Goal: Information Seeking & Learning: Learn about a topic

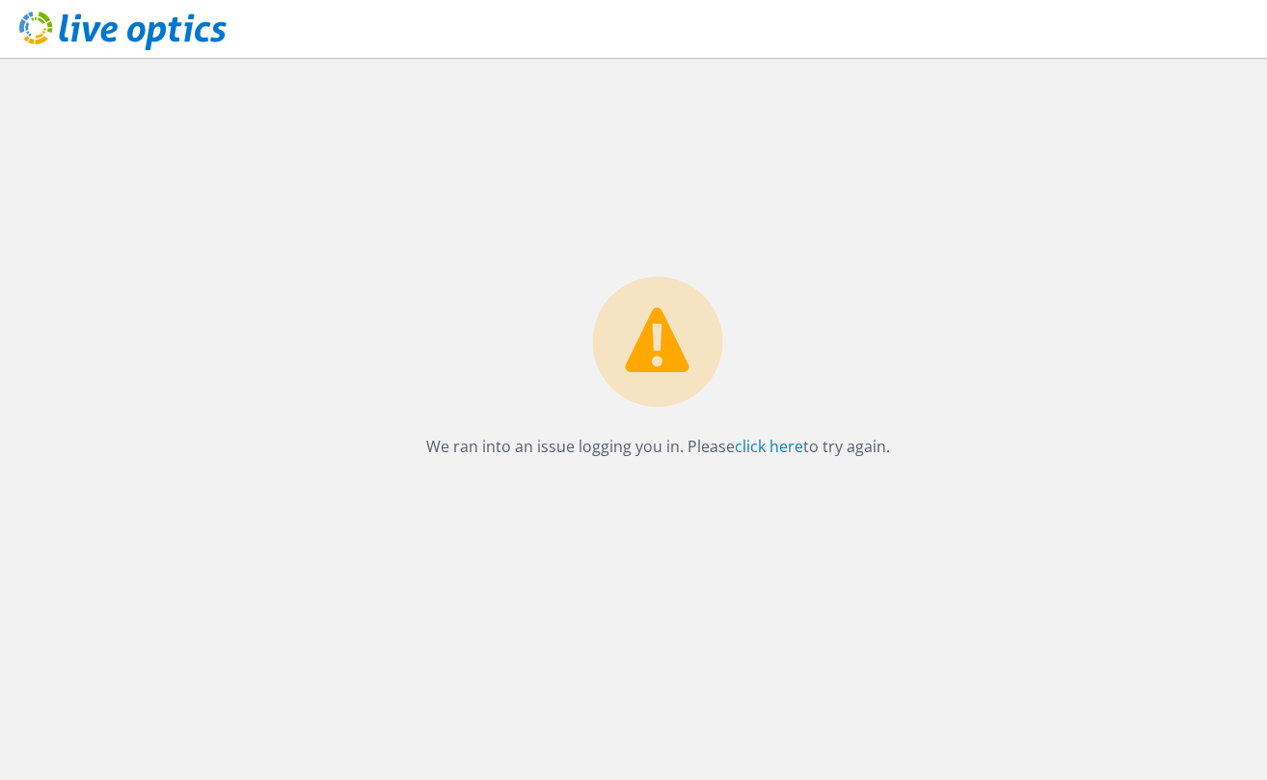
click at [270, 247] on div "We ran into an issue logging you in. Please click here to try again." at bounding box center [657, 419] width 1219 height 722
click at [774, 450] on link "click here" at bounding box center [769, 446] width 68 height 21
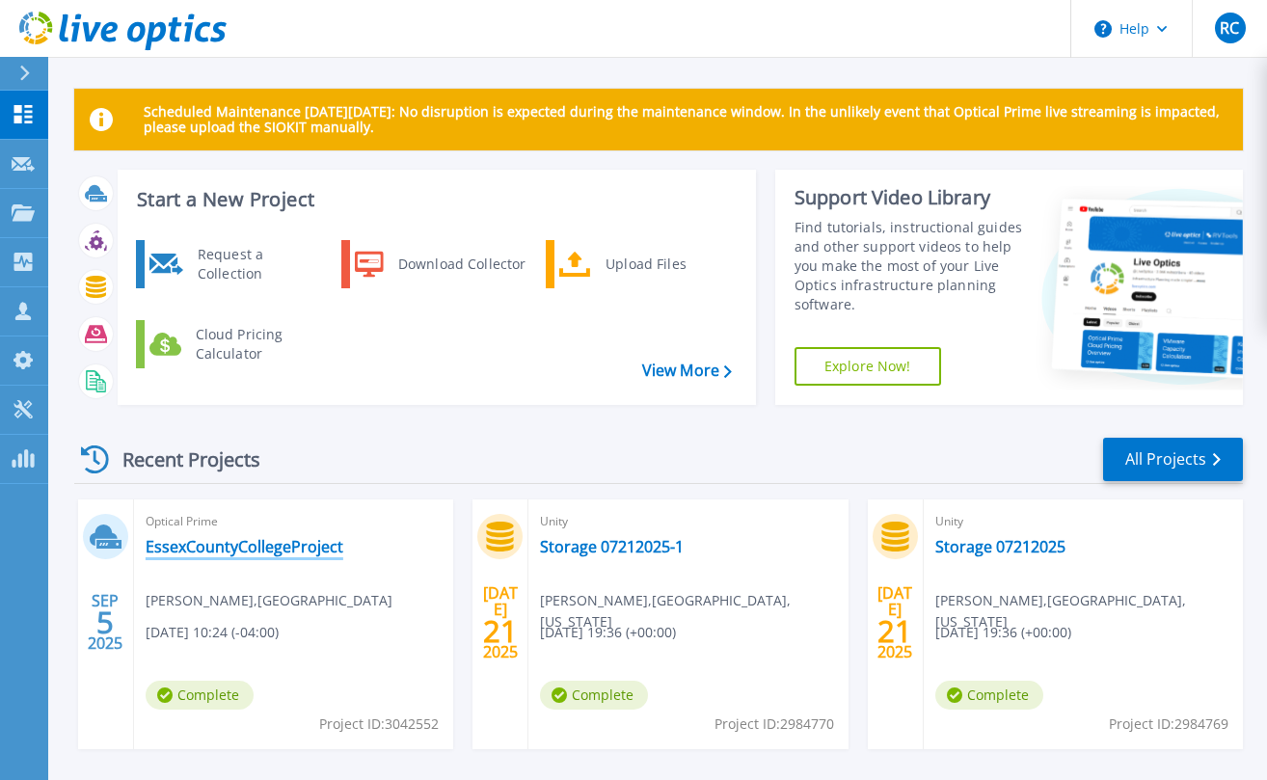
click at [224, 550] on link "EssexCountyCollegeProject" at bounding box center [245, 546] width 198 height 19
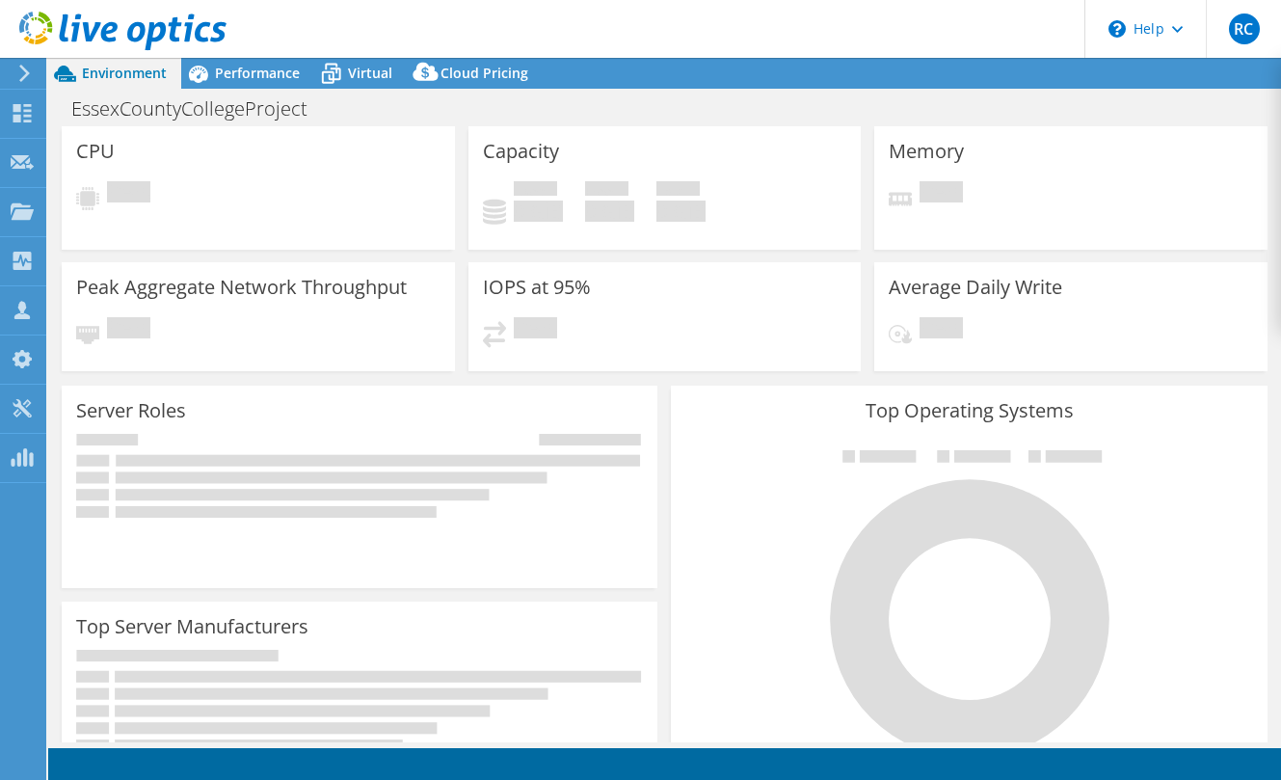
select select "USD"
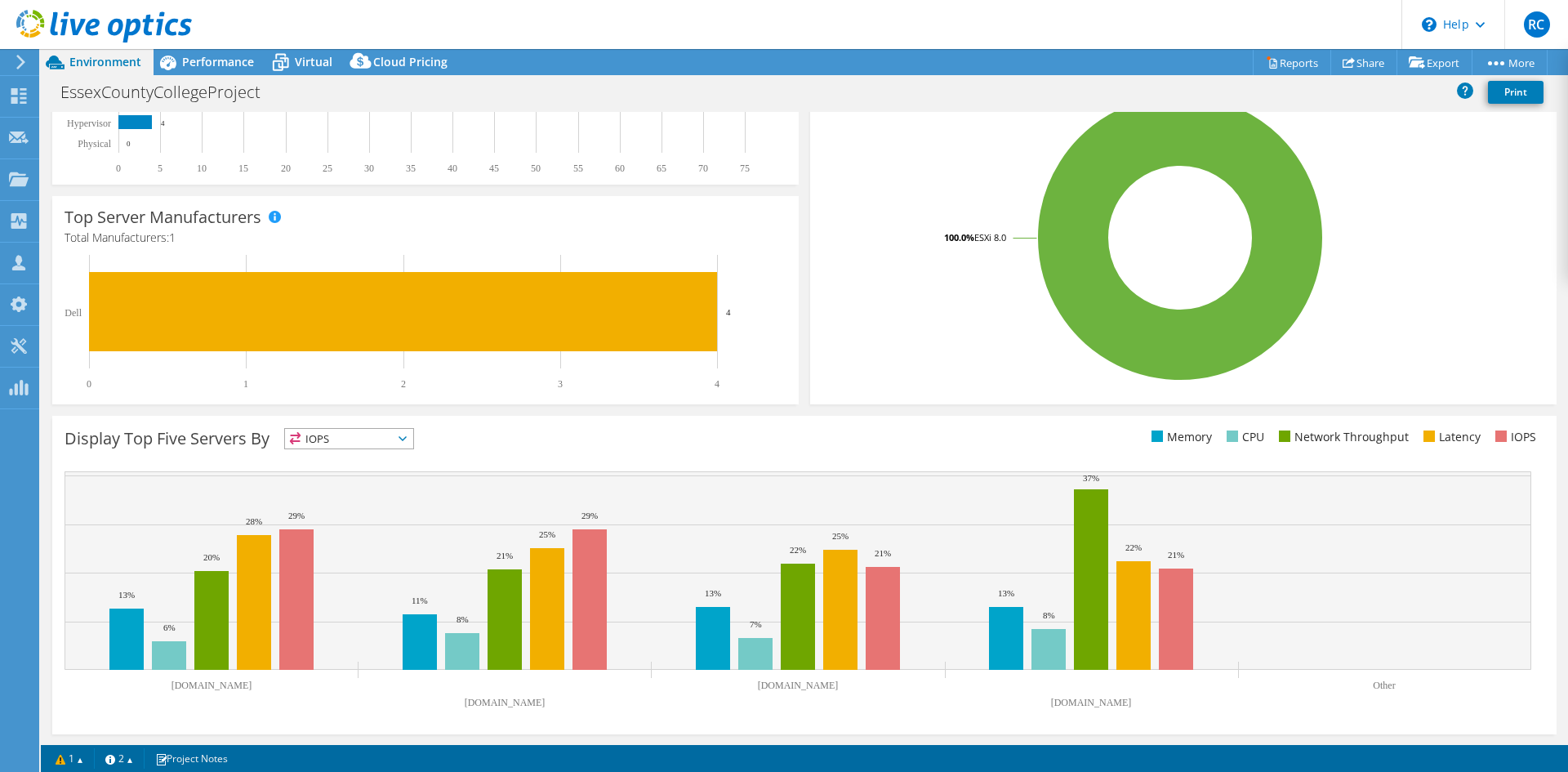
scroll to position [319, 0]
click at [1011, 19] on header "RC Channel Partner [PERSON_NAME] [EMAIL_ADDRESS][DOMAIN_NAME] SHI My Profile Lo…" at bounding box center [784, 25] width 1568 height 49
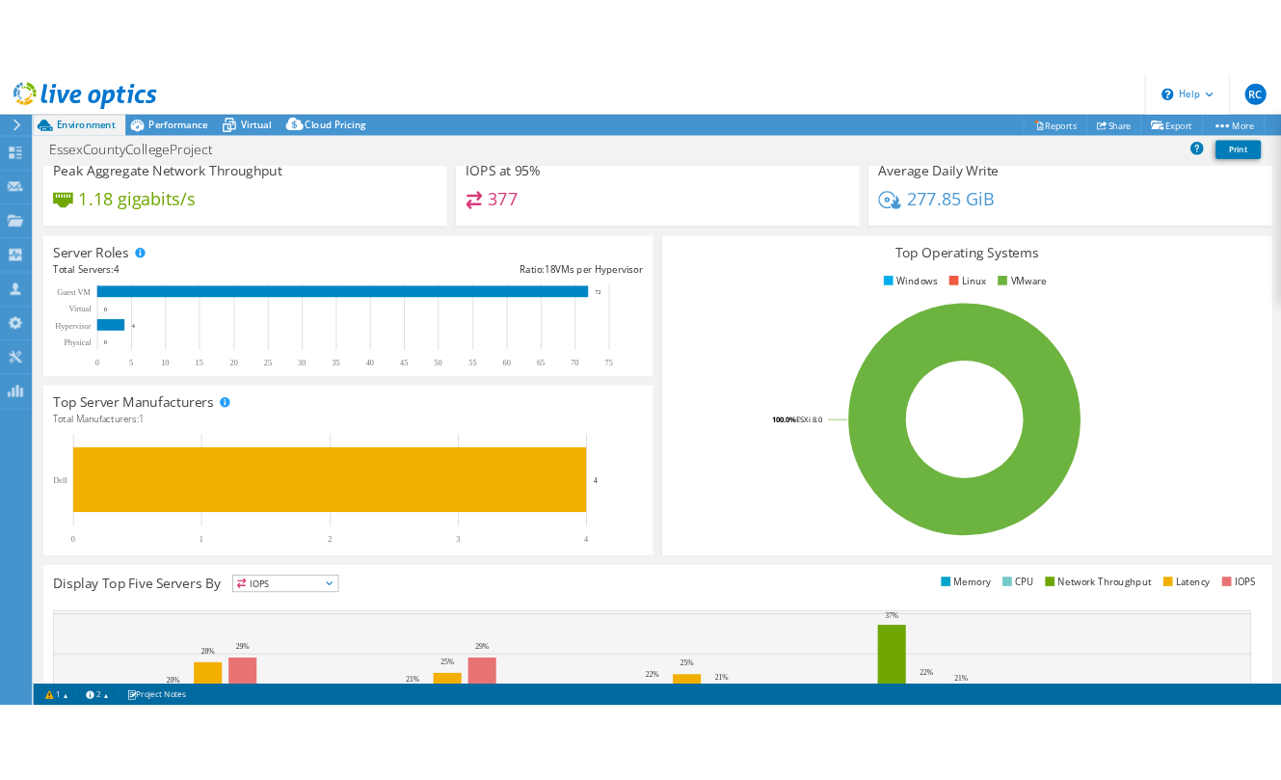
scroll to position [0, 0]
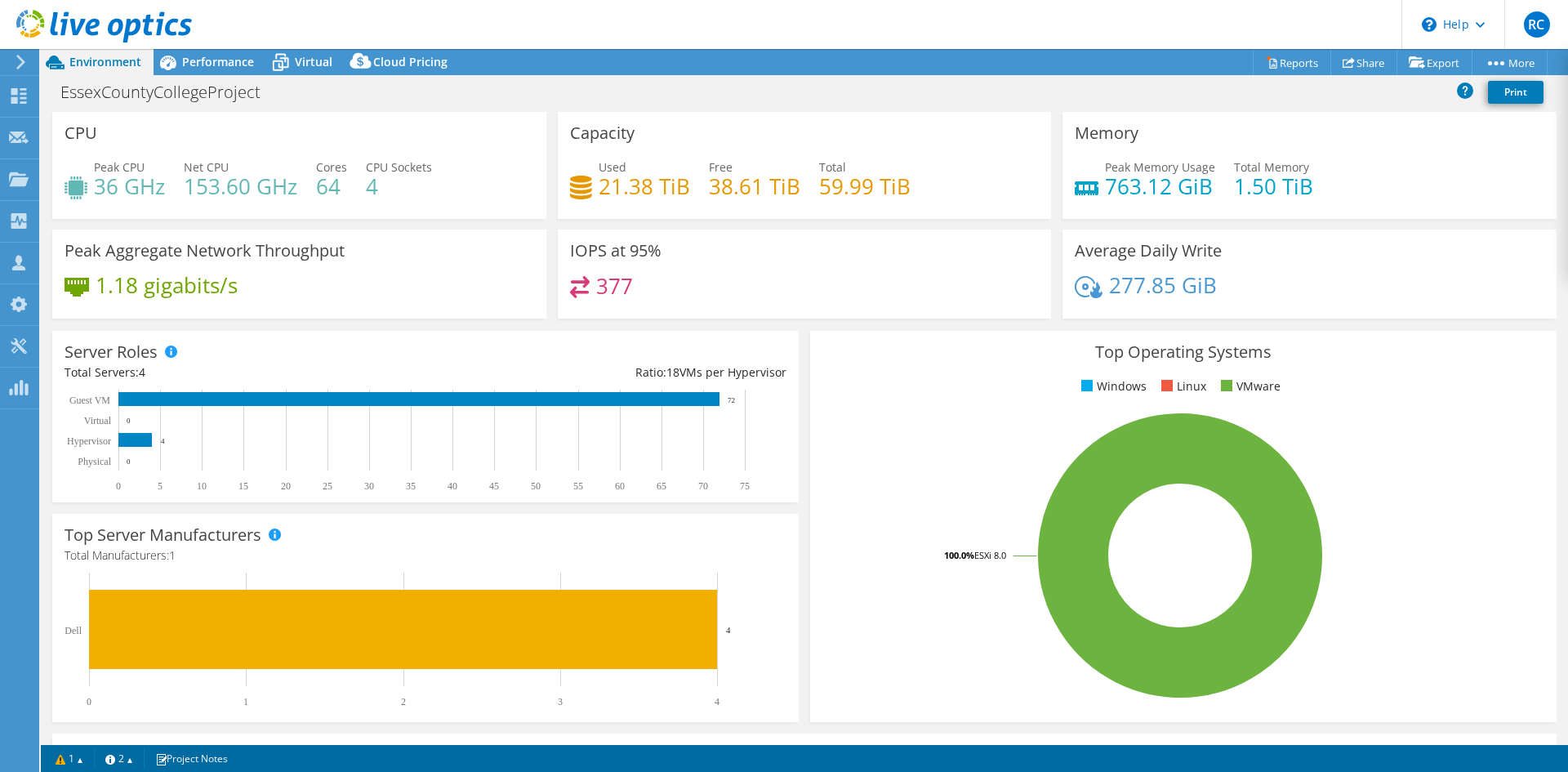
click at [685, 89] on div "EssexCountyCollegeProject Print" at bounding box center [804, 92] width 1527 height 31
click at [460, 20] on header "RC Channel Partner [PERSON_NAME] [EMAIL_ADDRESS][DOMAIN_NAME] SHI My Profile Lo…" at bounding box center [784, 25] width 1568 height 49
click at [303, 58] on span "Virtual" at bounding box center [313, 62] width 37 height 15
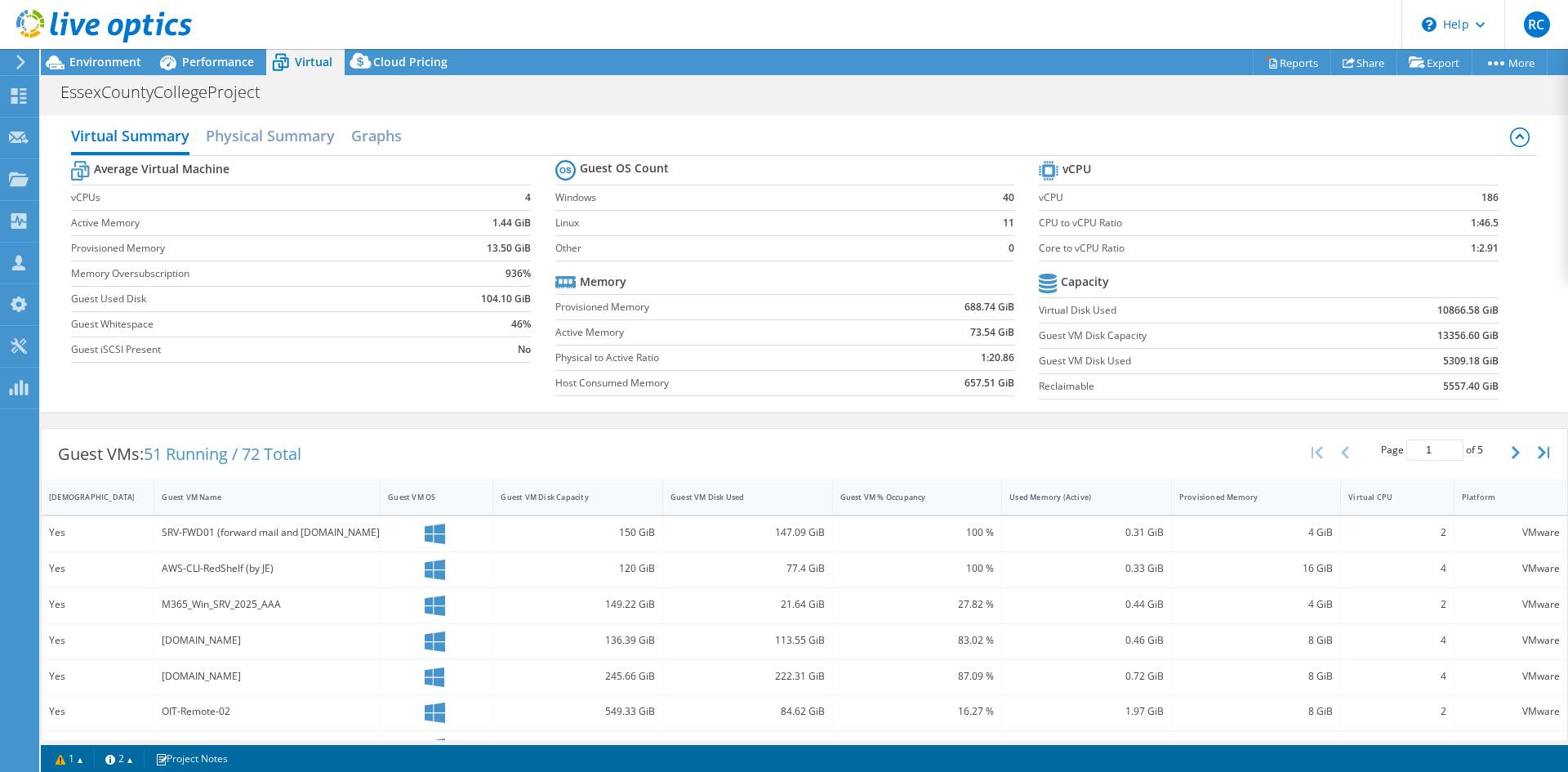
click at [334, 15] on header "RC Channel Partner [PERSON_NAME] [EMAIL_ADDRESS][DOMAIN_NAME] SHI My Profile Lo…" at bounding box center [784, 25] width 1568 height 49
click at [86, 64] on span "Environment" at bounding box center [105, 62] width 72 height 15
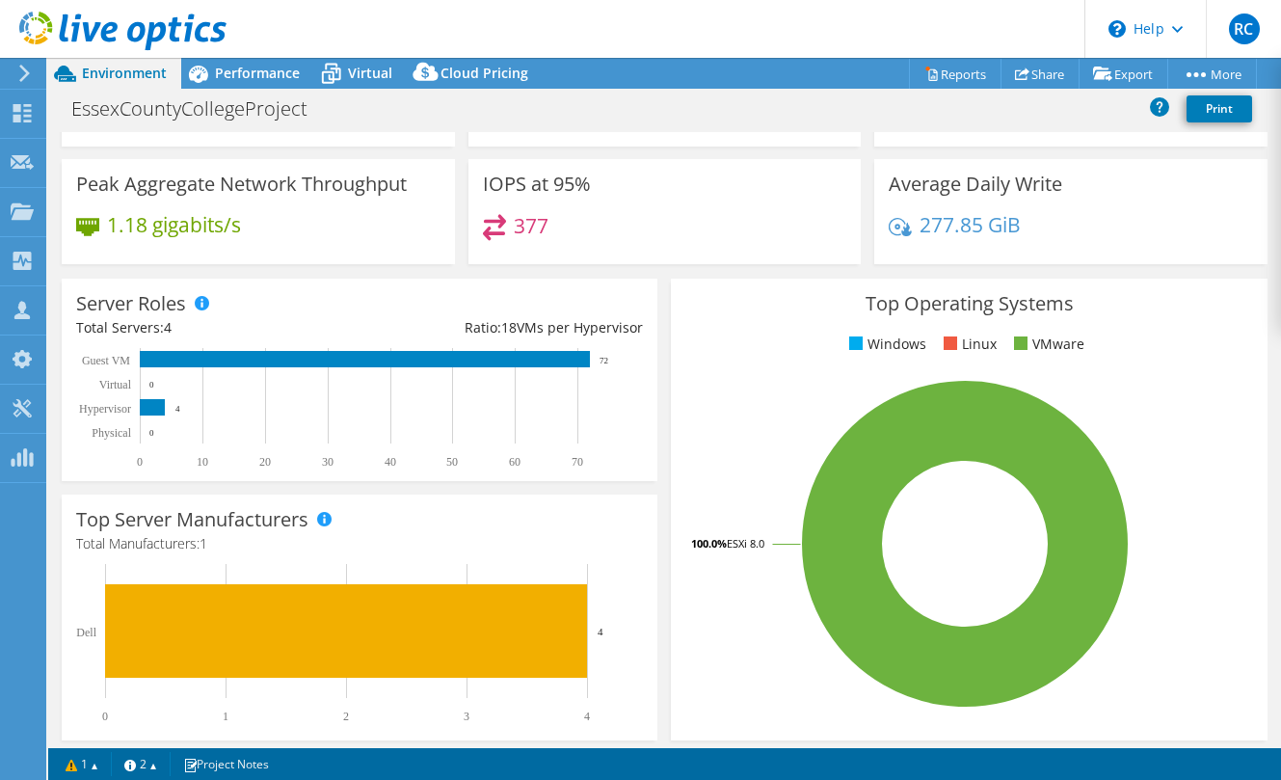
scroll to position [193, 0]
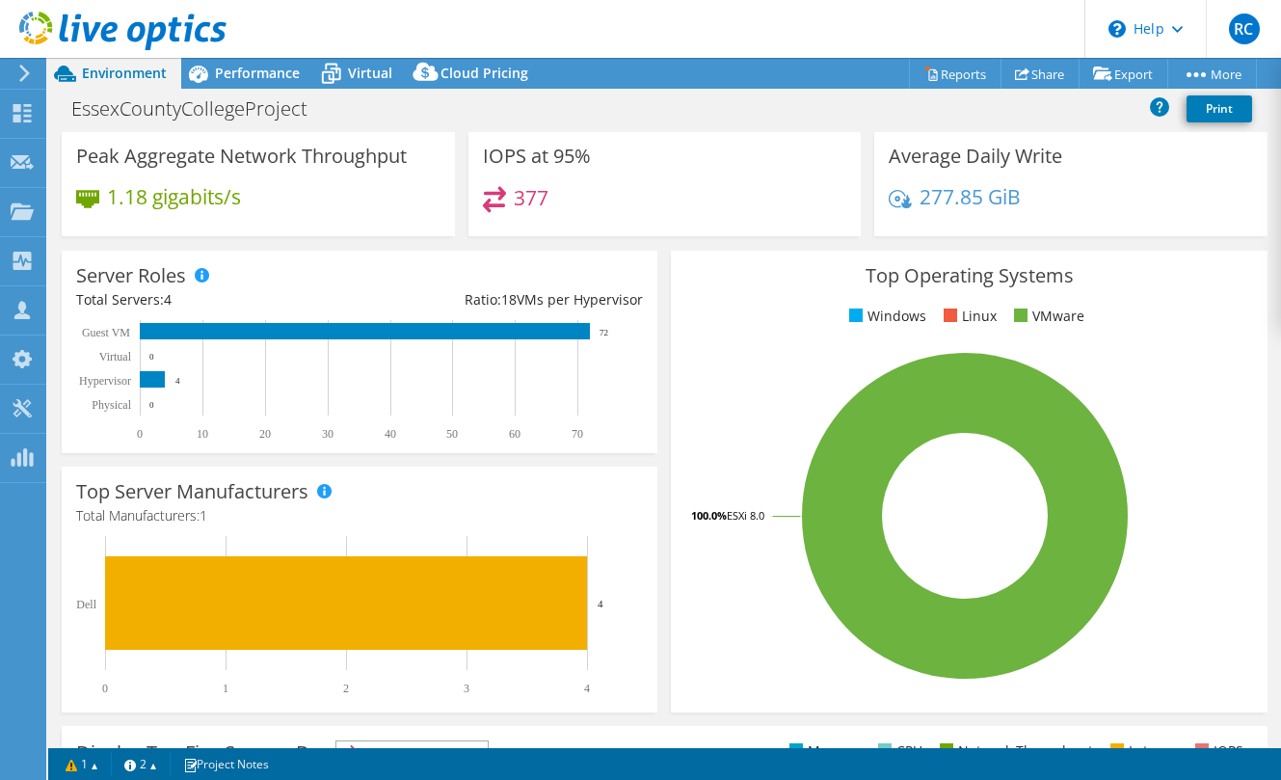
click at [598, 16] on header "RC Channel Partner [PERSON_NAME] [EMAIL_ADDRESS][DOMAIN_NAME] SHI My Profile Lo…" at bounding box center [640, 29] width 1281 height 58
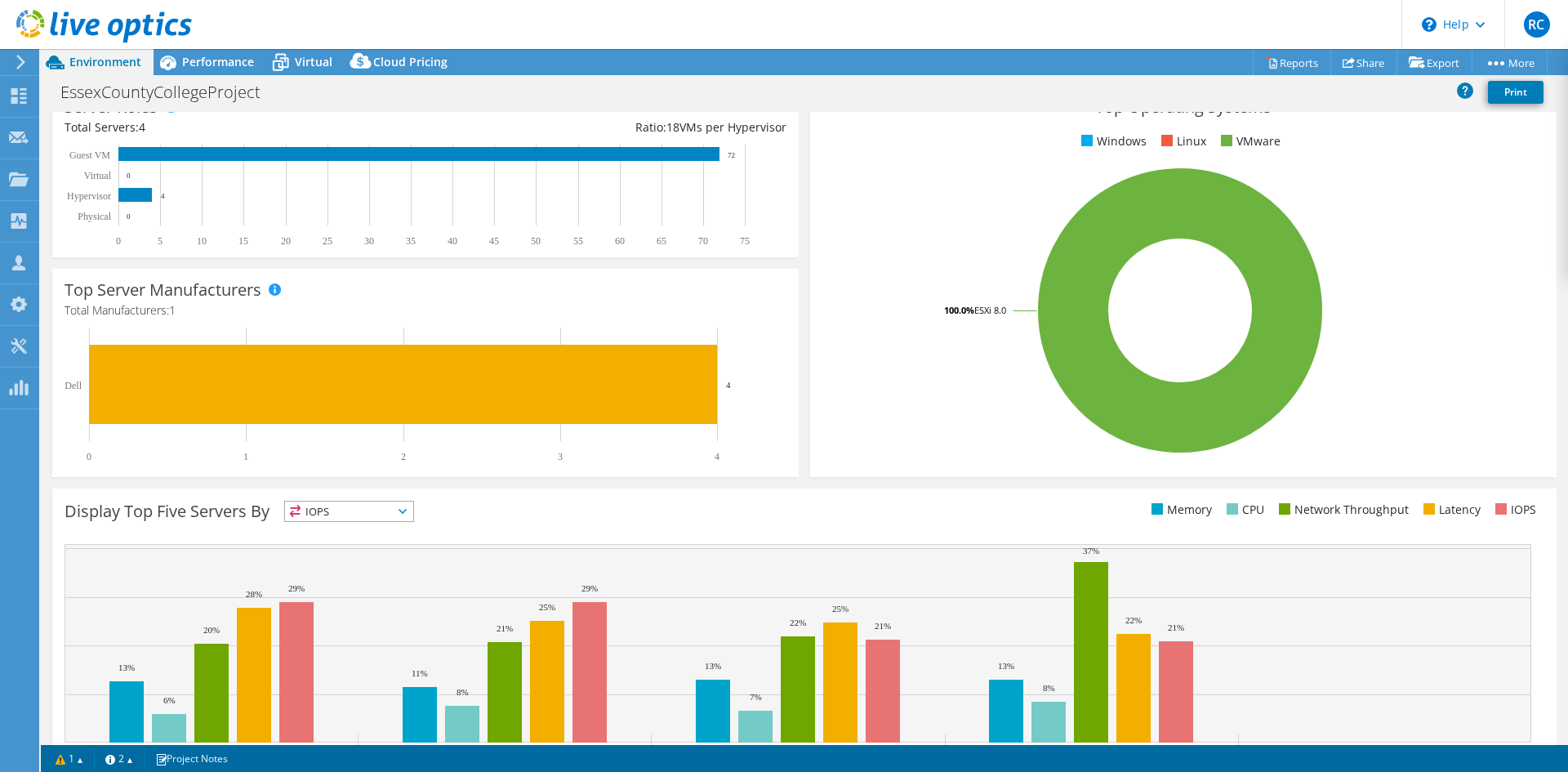
scroll to position [319, 0]
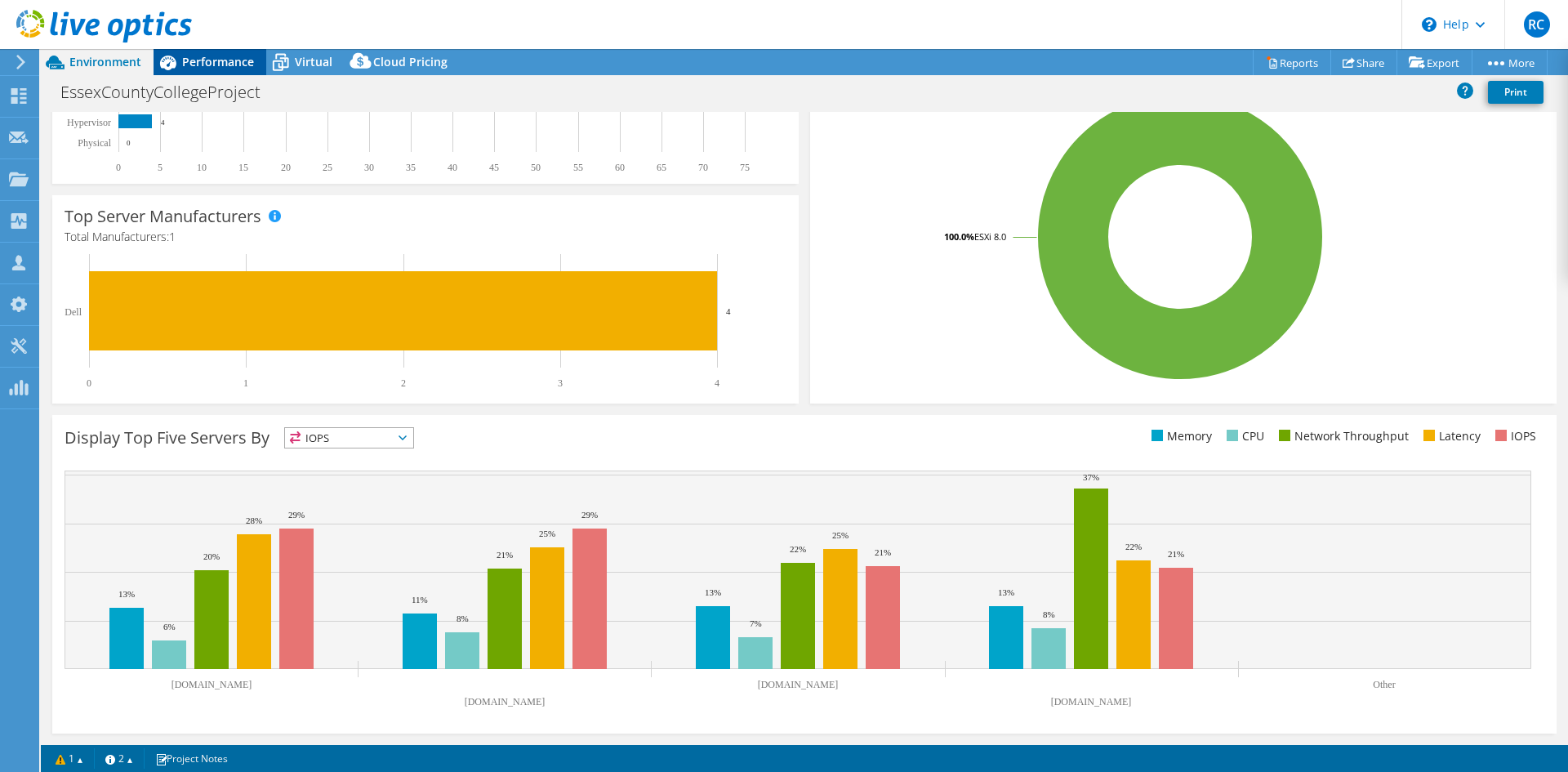
click at [208, 62] on span "Performance" at bounding box center [218, 62] width 72 height 15
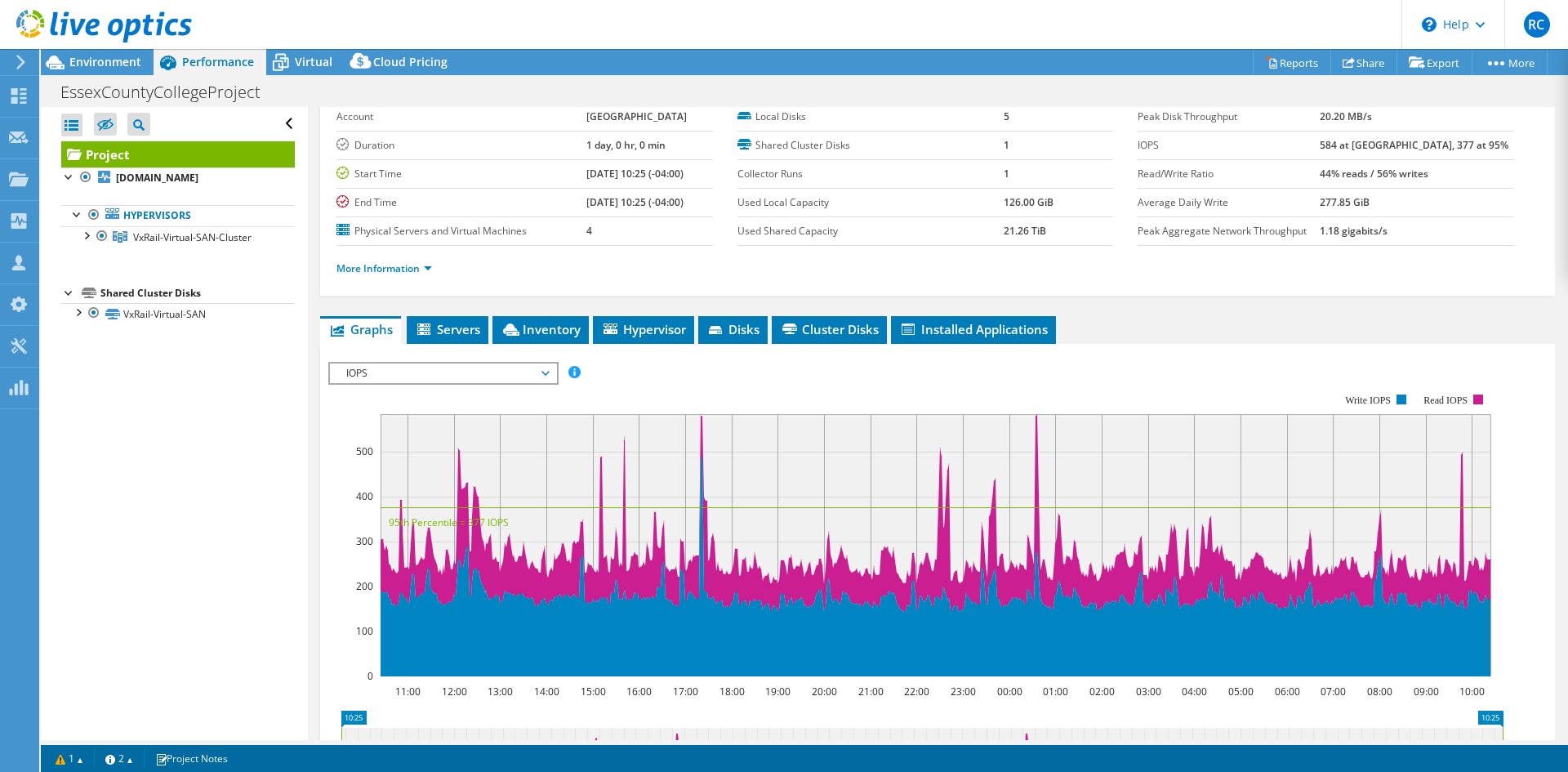
scroll to position [0, 0]
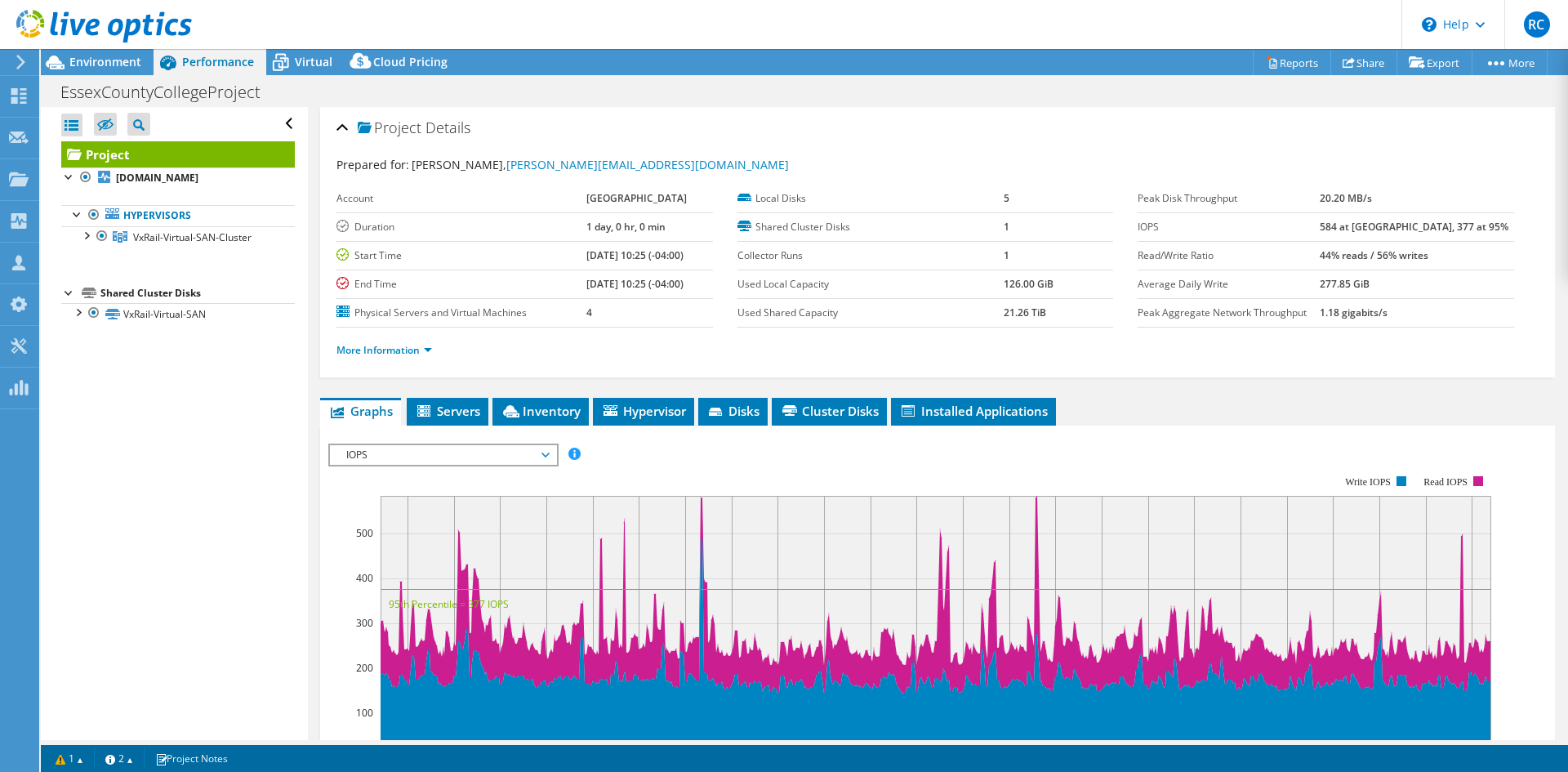
click at [541, 453] on span "IOPS" at bounding box center [443, 454] width 210 height 19
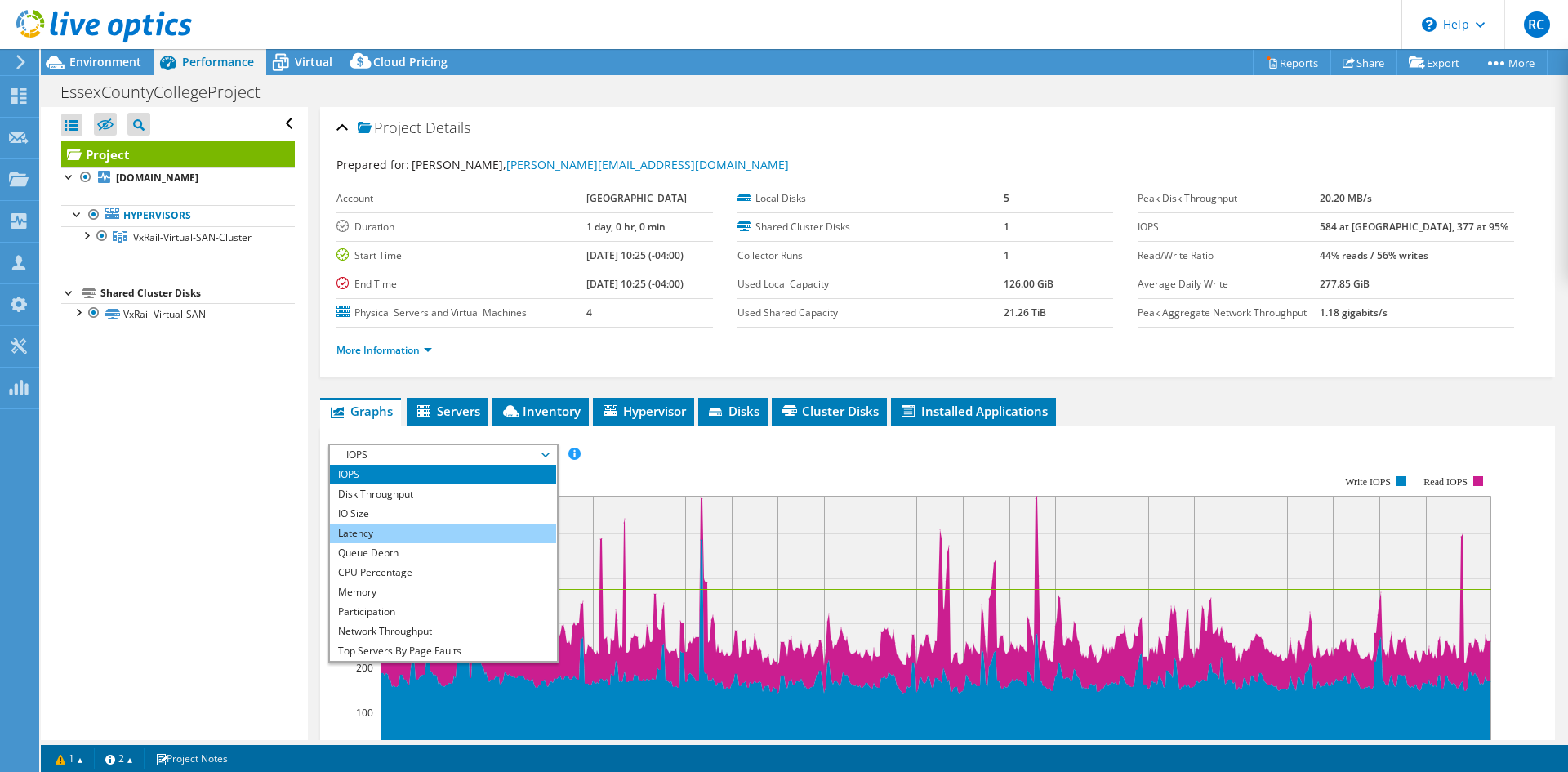
click at [364, 533] on li "Latency" at bounding box center [442, 533] width 226 height 19
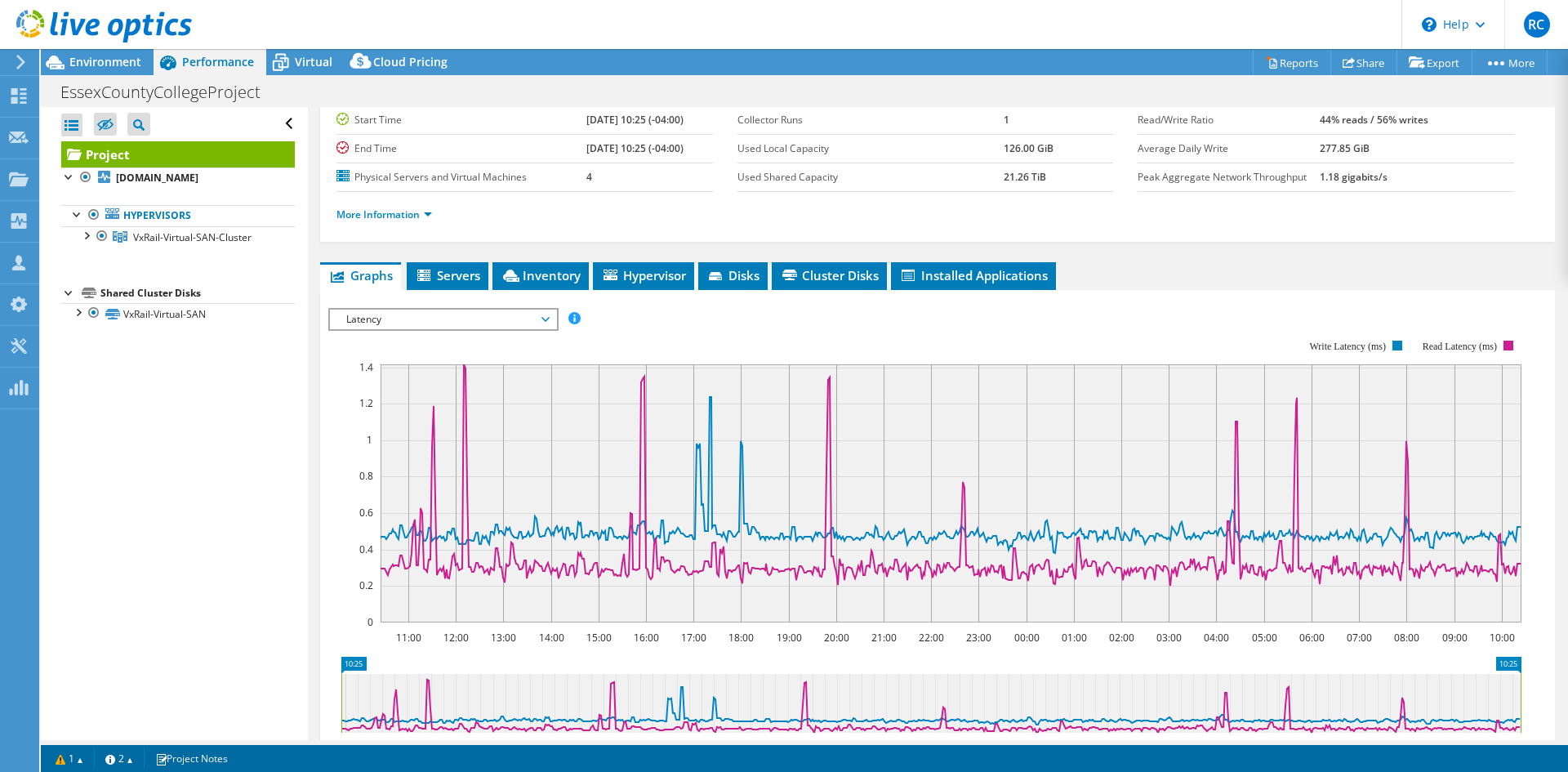
scroll to position [164, 0]
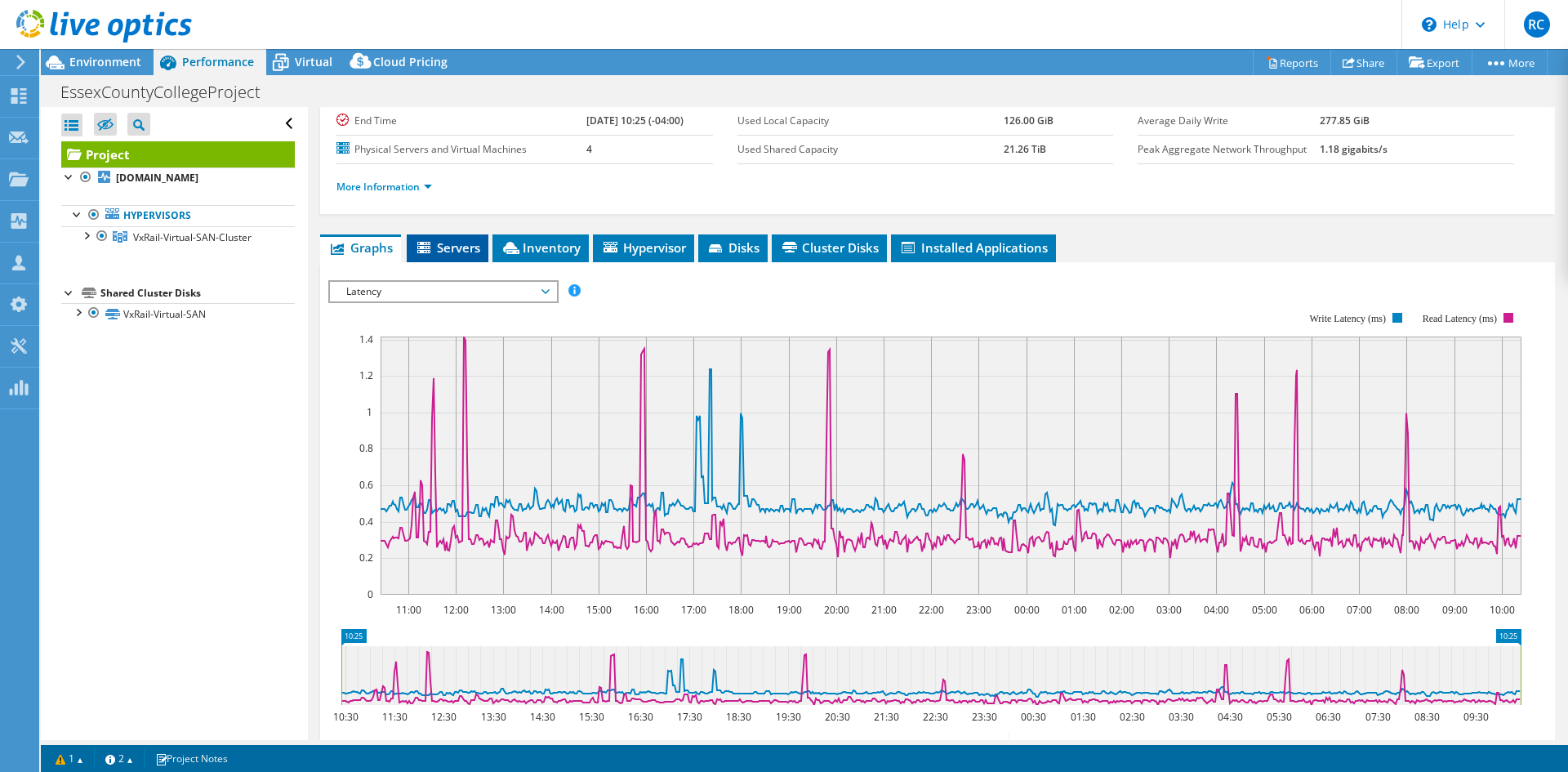
click at [454, 247] on span "Servers" at bounding box center [447, 247] width 65 height 16
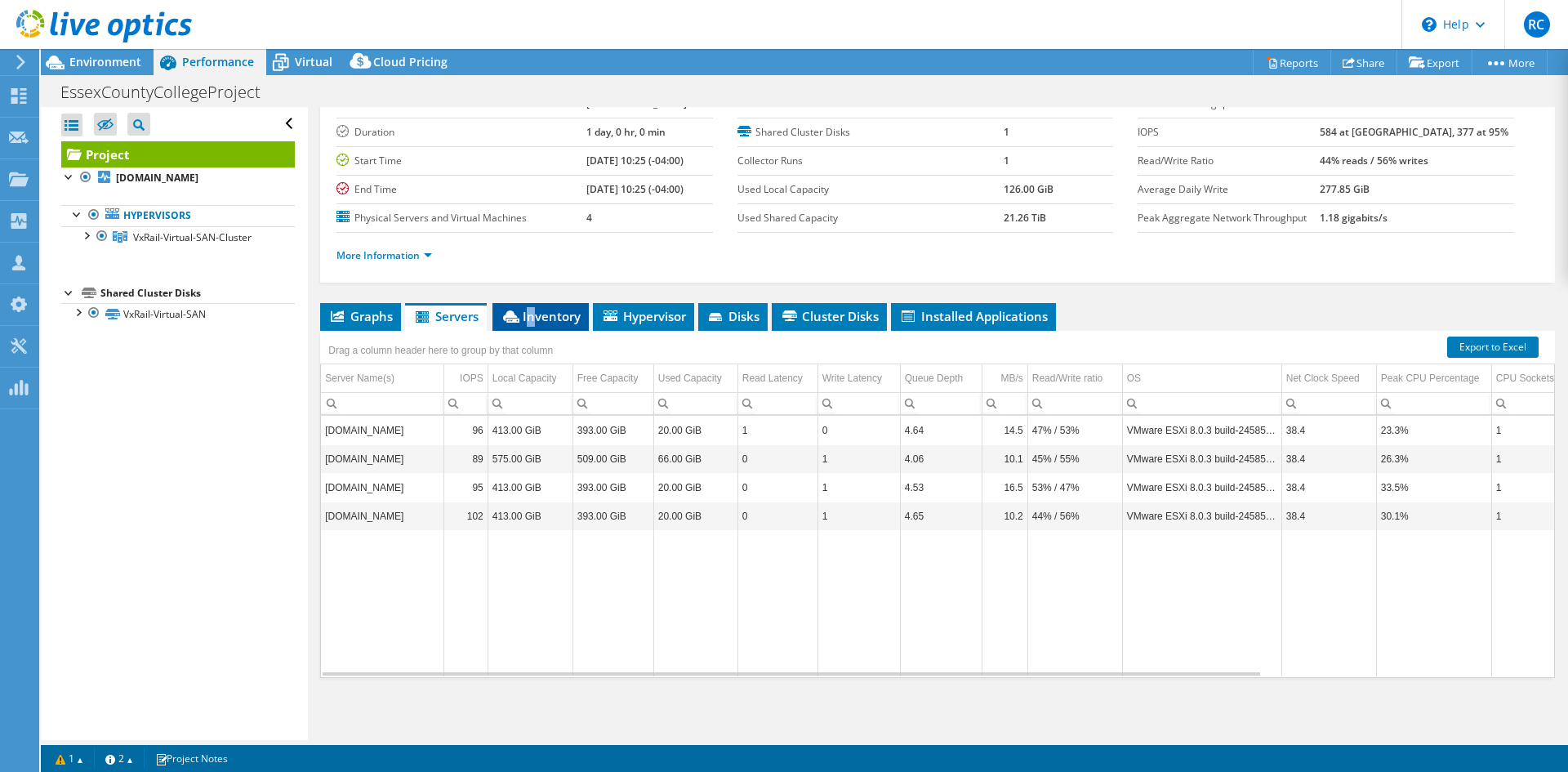
click at [532, 319] on span "Inventory" at bounding box center [540, 315] width 80 height 16
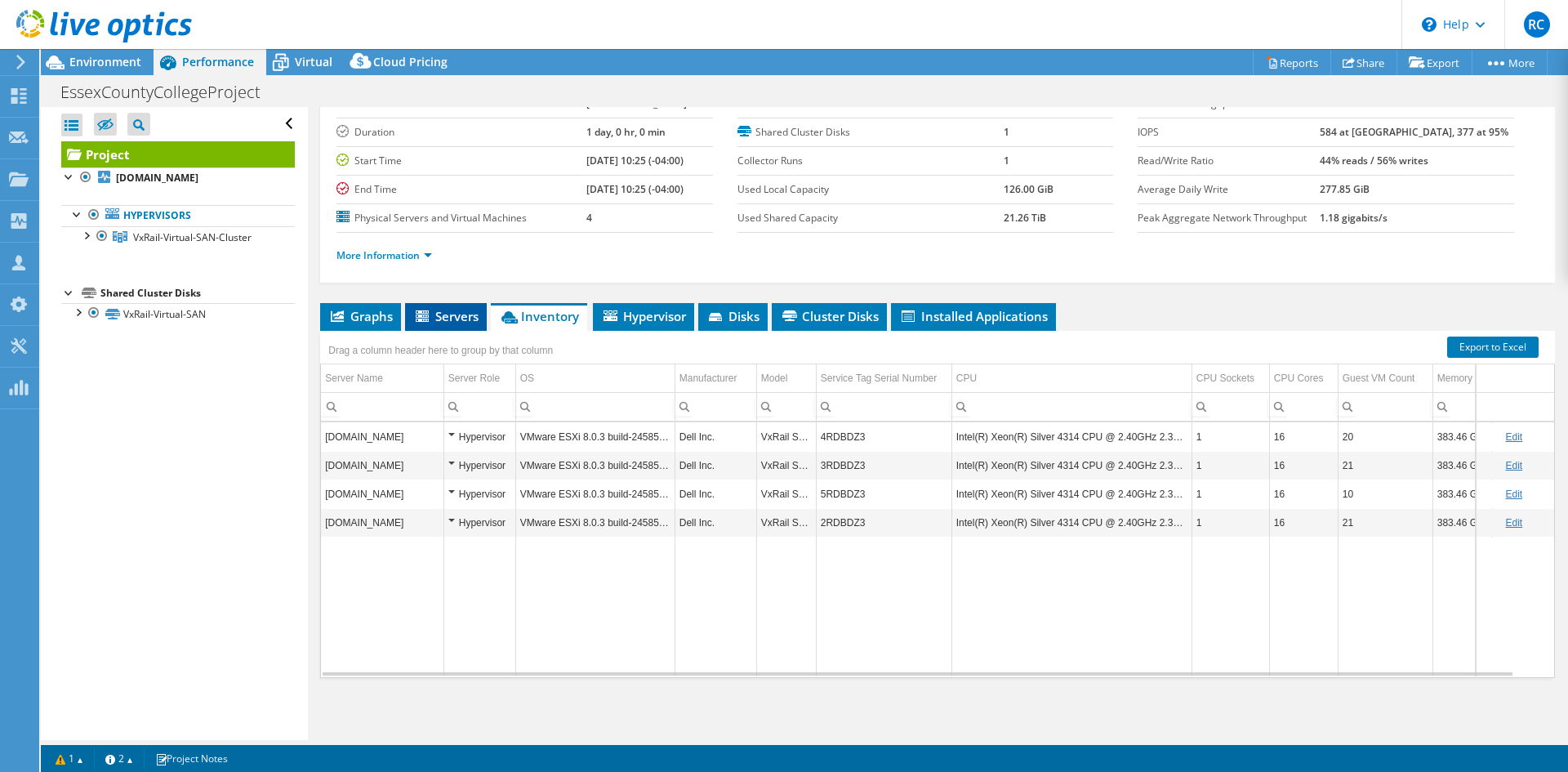
click at [468, 314] on span "Servers" at bounding box center [446, 315] width 65 height 16
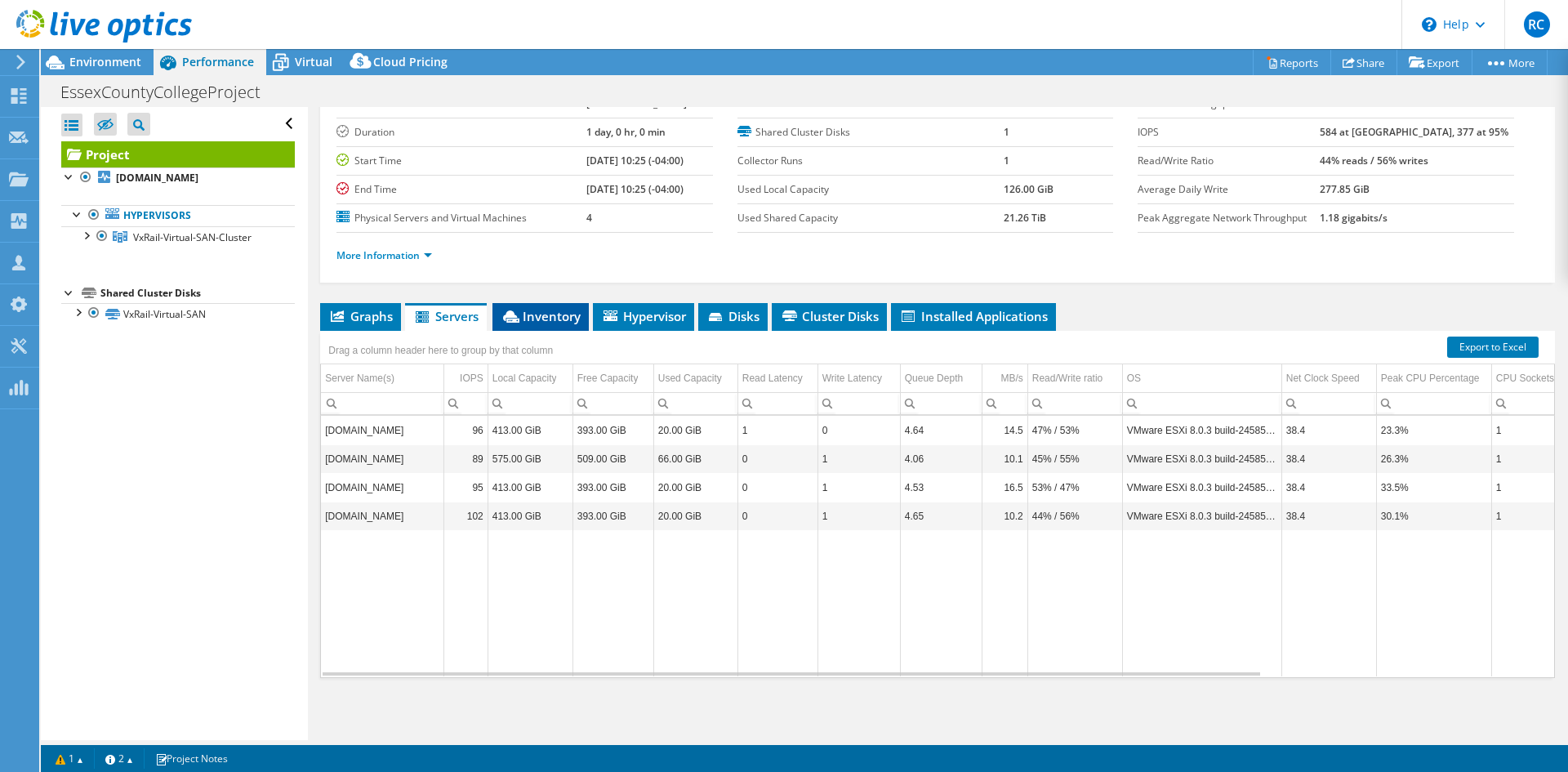
click at [557, 314] on span "Inventory" at bounding box center [540, 315] width 80 height 16
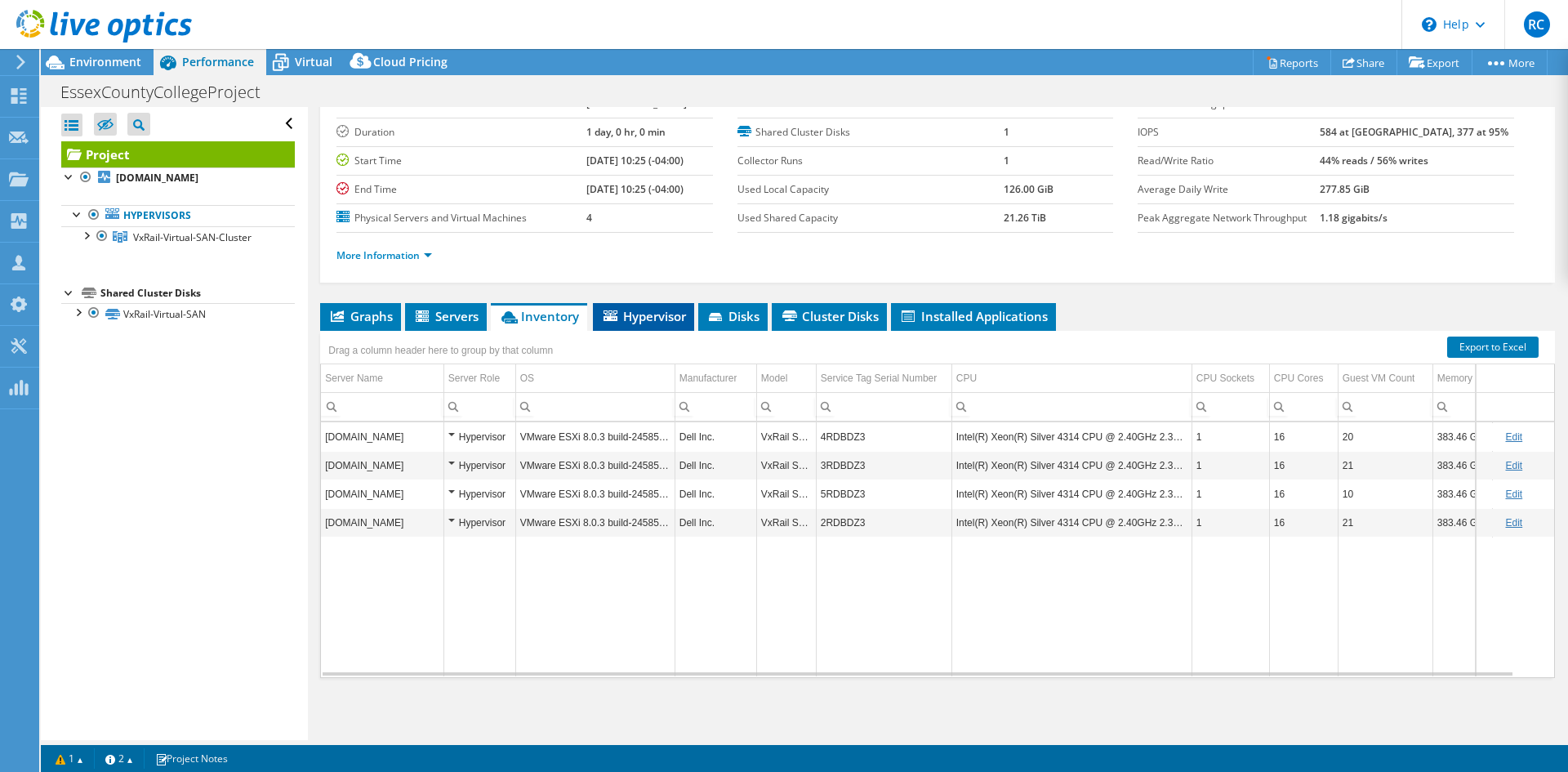
click at [633, 321] on span "Hypervisor" at bounding box center [644, 315] width 85 height 16
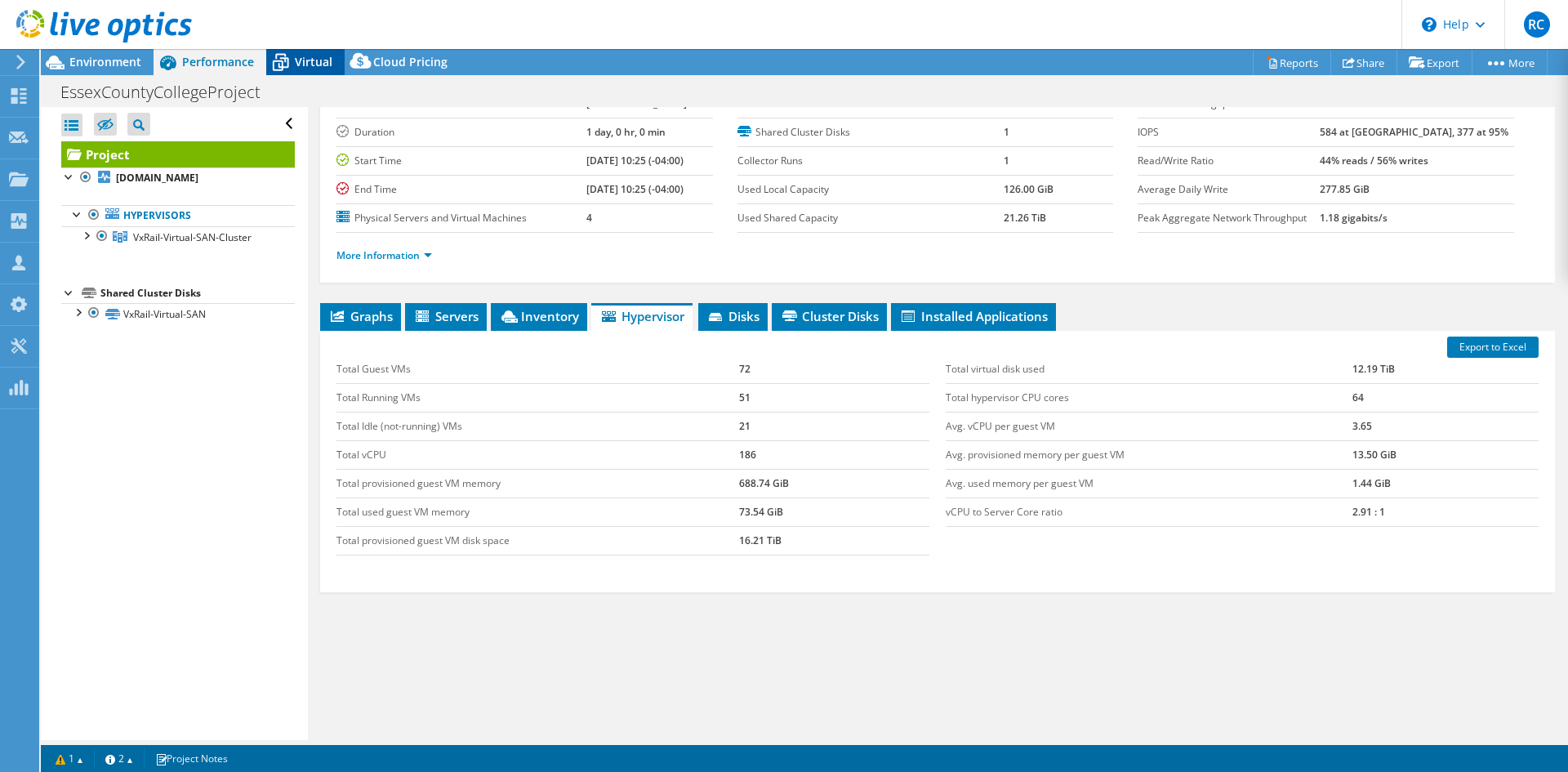
click at [307, 53] on div "Virtual" at bounding box center [305, 62] width 79 height 26
